Goal: Task Accomplishment & Management: Manage account settings

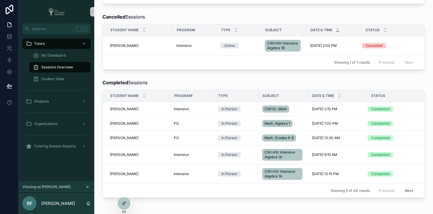
scroll to position [222, 0]
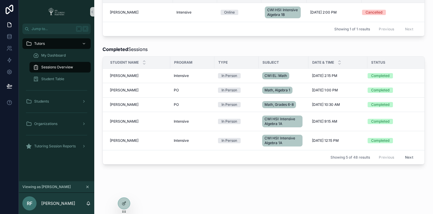
click at [56, 66] on span "Sessions Overview" at bounding box center [57, 67] width 32 height 5
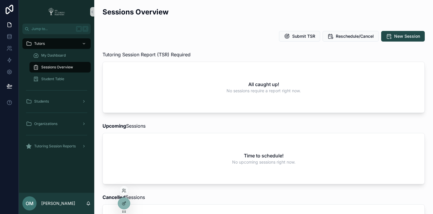
click at [123, 187] on div at bounding box center [123, 190] width 9 height 9
click at [123, 190] on icon at bounding box center [124, 190] width 5 height 5
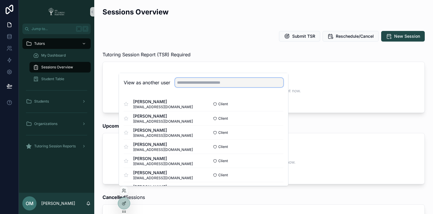
click at [187, 80] on input "text" at bounding box center [229, 82] width 108 height 9
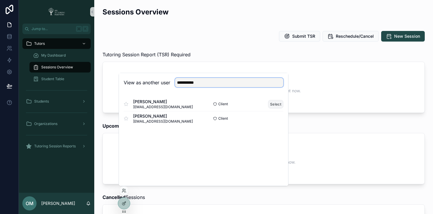
type input "**********"
click at [275, 104] on button "Select" at bounding box center [275, 104] width 15 height 9
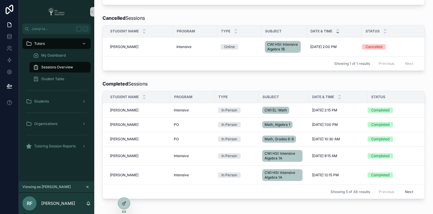
scroll to position [222, 0]
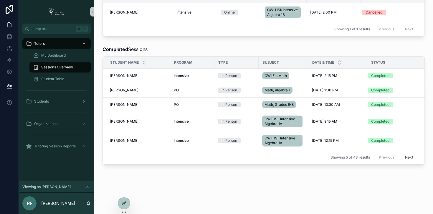
click at [402, 153] on button "Next" at bounding box center [408, 156] width 16 height 9
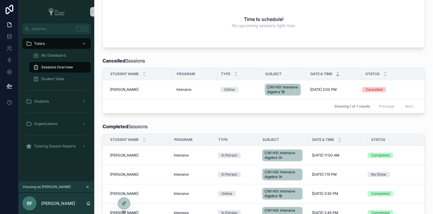
scroll to position [222, 0]
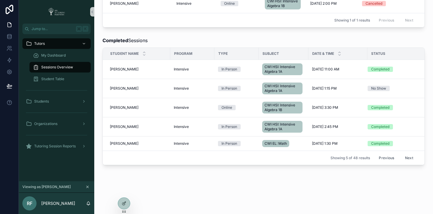
click at [406, 162] on button "Next" at bounding box center [408, 157] width 16 height 9
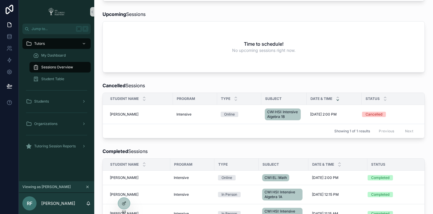
scroll to position [222, 0]
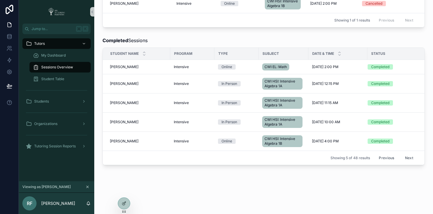
click at [406, 162] on button "Next" at bounding box center [408, 157] width 16 height 9
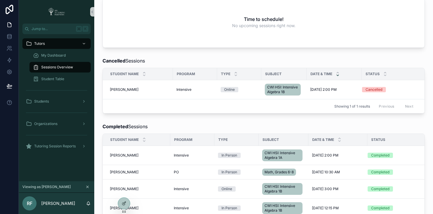
scroll to position [222, 0]
